Goal: Task Accomplishment & Management: Use online tool/utility

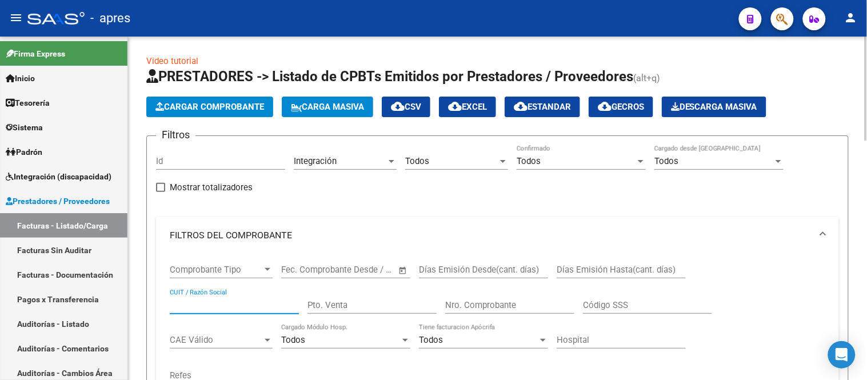
scroll to position [94, 0]
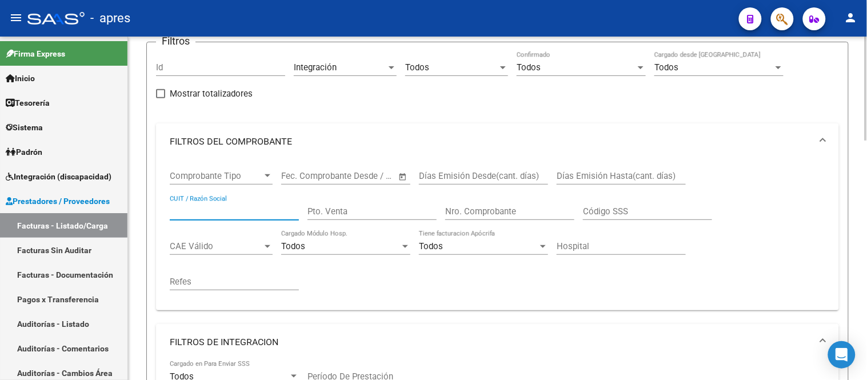
click at [330, 295] on div "Comprobante Tipo Comprobante Tipo Fecha inicio – Fecha fin Fec. Comprobante Des…" at bounding box center [497, 230] width 655 height 141
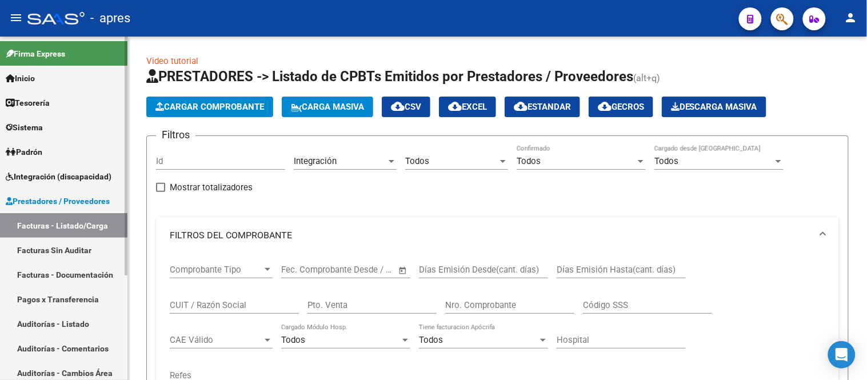
click at [91, 225] on link "Facturas - Listado/Carga" at bounding box center [63, 225] width 127 height 25
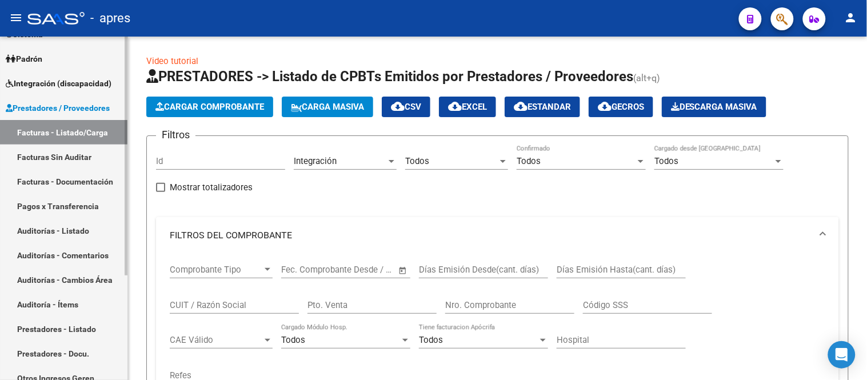
scroll to position [127, 0]
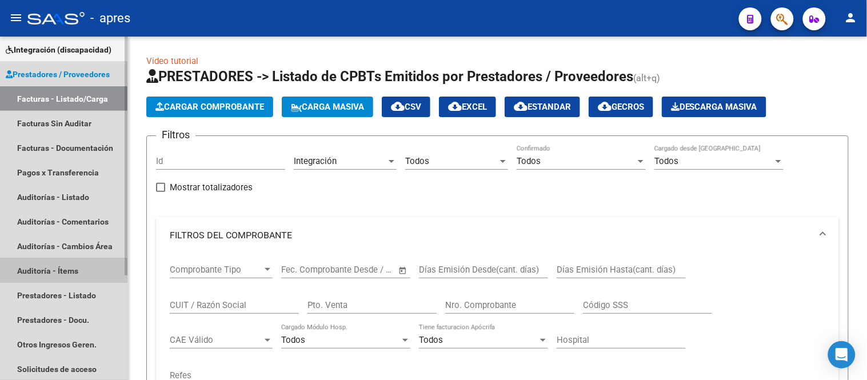
click at [94, 273] on link "Auditoría - Ítems" at bounding box center [63, 270] width 127 height 25
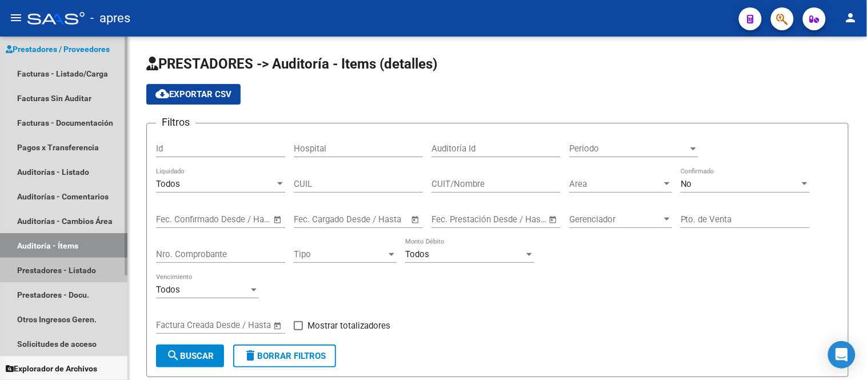
click at [82, 269] on link "Prestadores - Listado" at bounding box center [63, 270] width 127 height 25
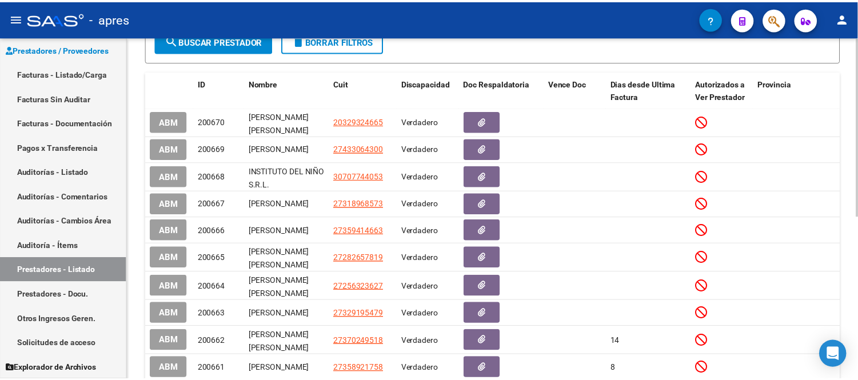
scroll to position [254, 0]
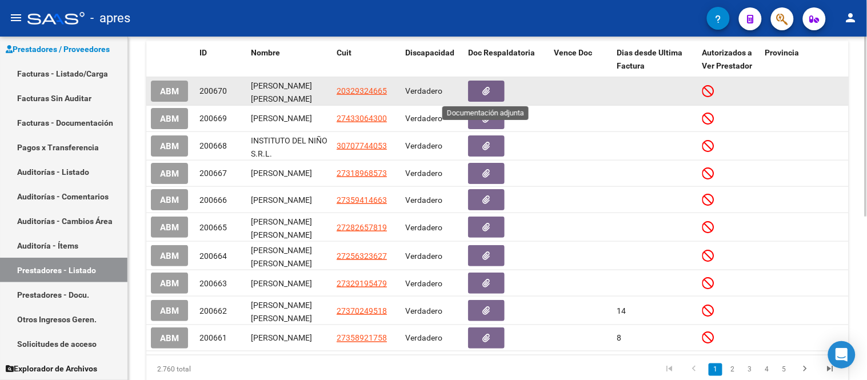
click at [495, 101] on button "button" at bounding box center [486, 91] width 37 height 21
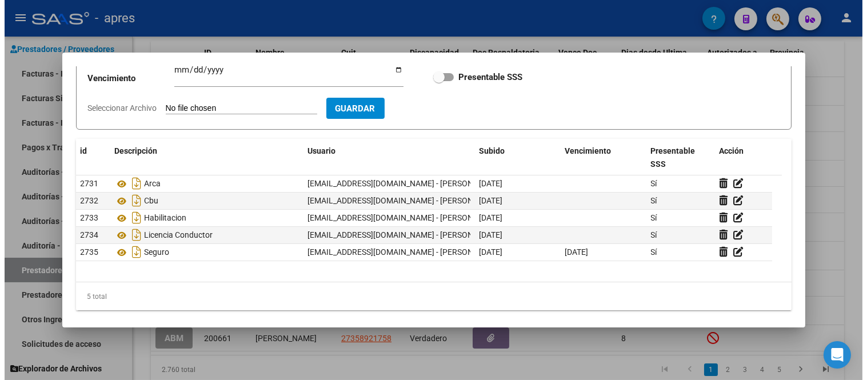
scroll to position [118, 0]
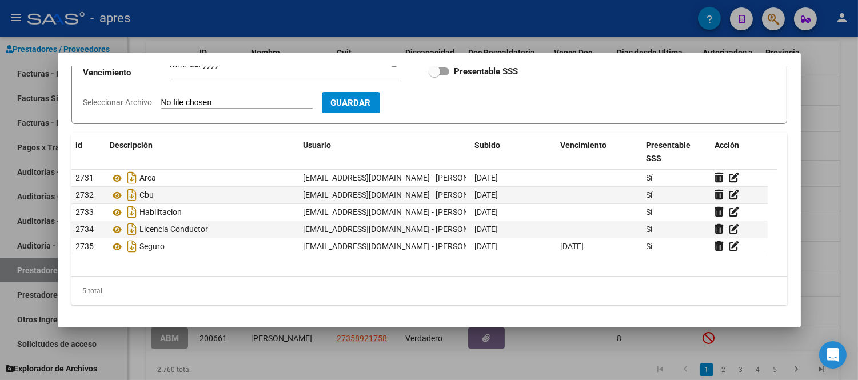
click at [455, 336] on div at bounding box center [429, 190] width 858 height 380
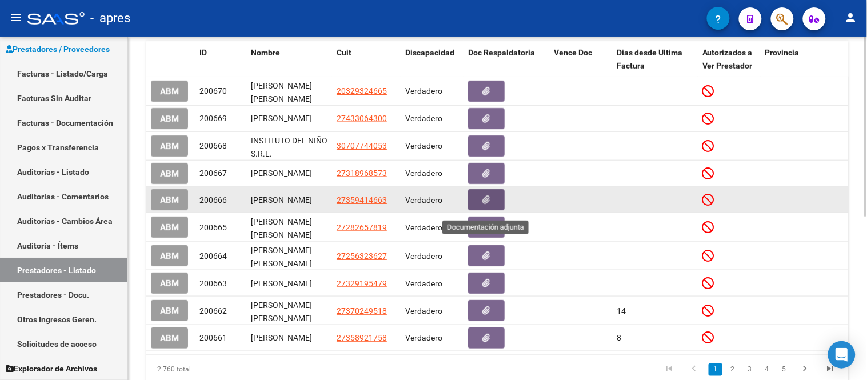
click at [493, 198] on button "button" at bounding box center [486, 199] width 37 height 21
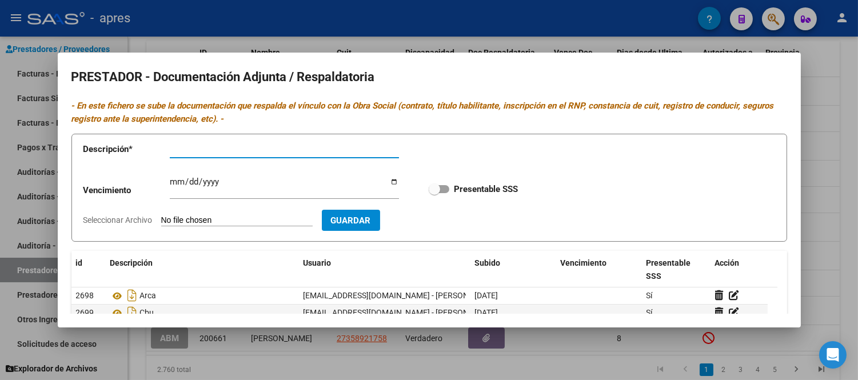
click at [834, 202] on div at bounding box center [429, 190] width 858 height 380
